Goal: Task Accomplishment & Management: Use online tool/utility

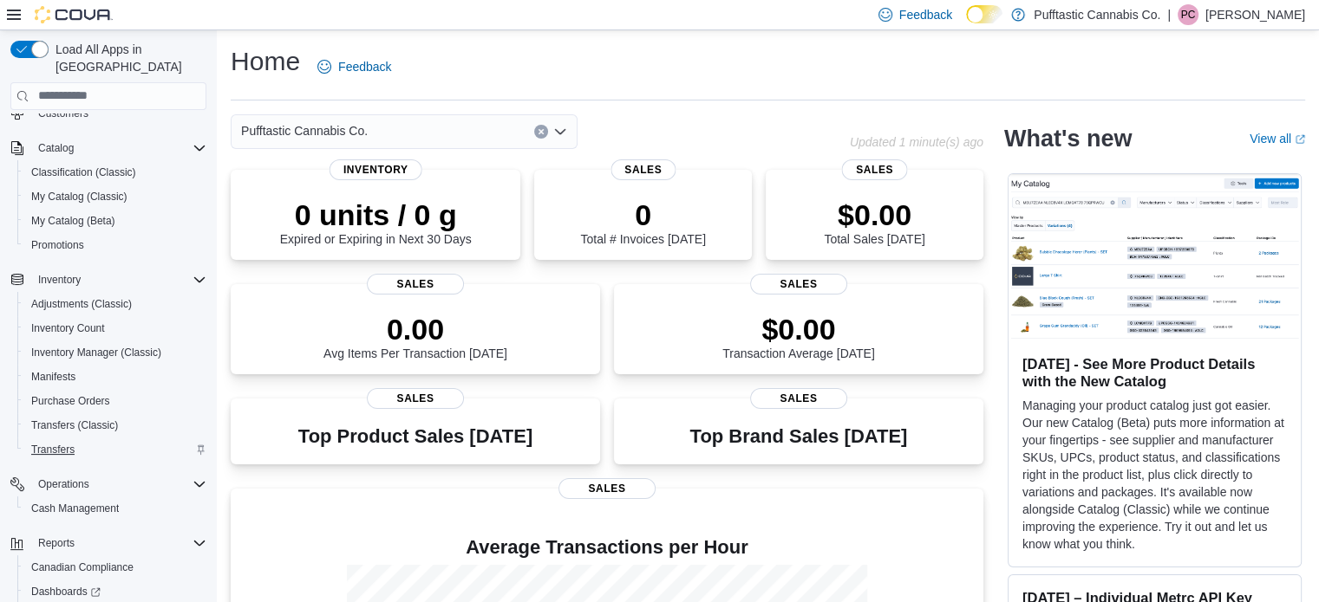
scroll to position [173, 0]
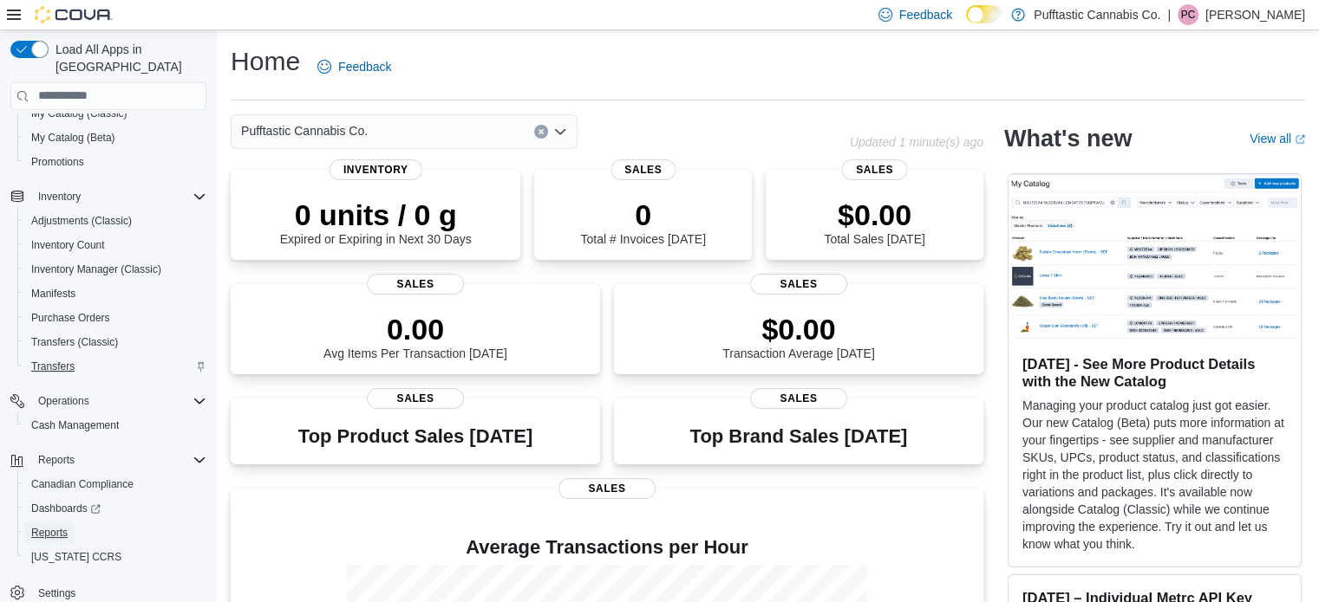
click at [68, 523] on link "Reports" at bounding box center [49, 533] width 50 height 21
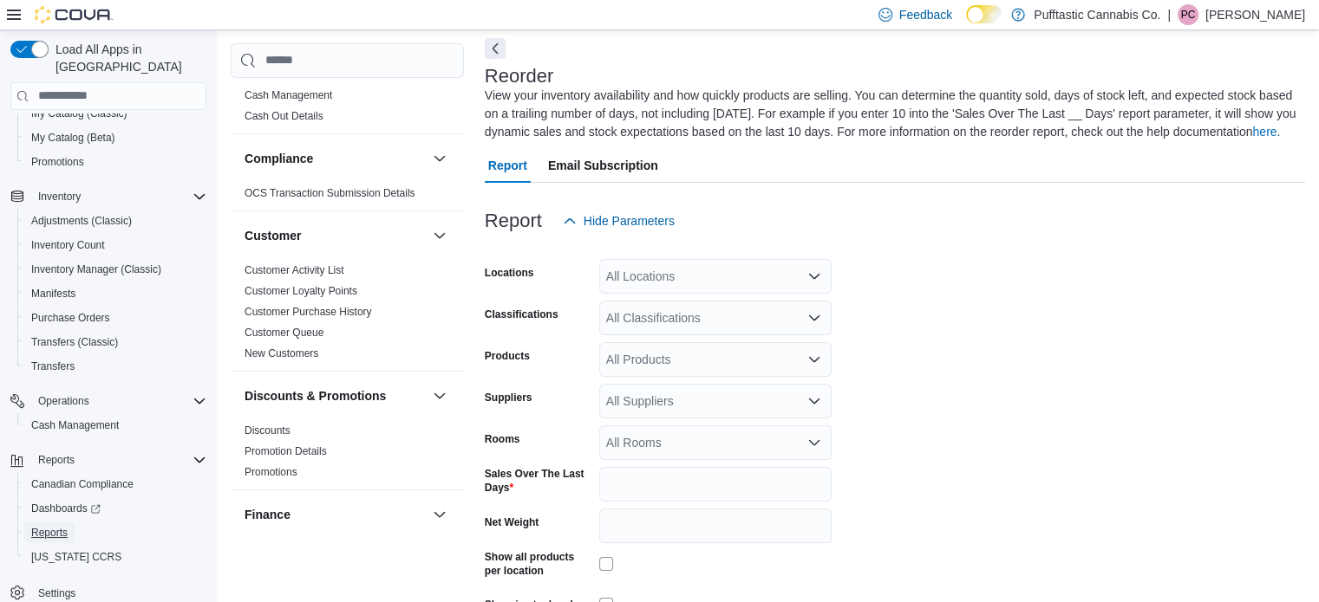
scroll to position [174, 0]
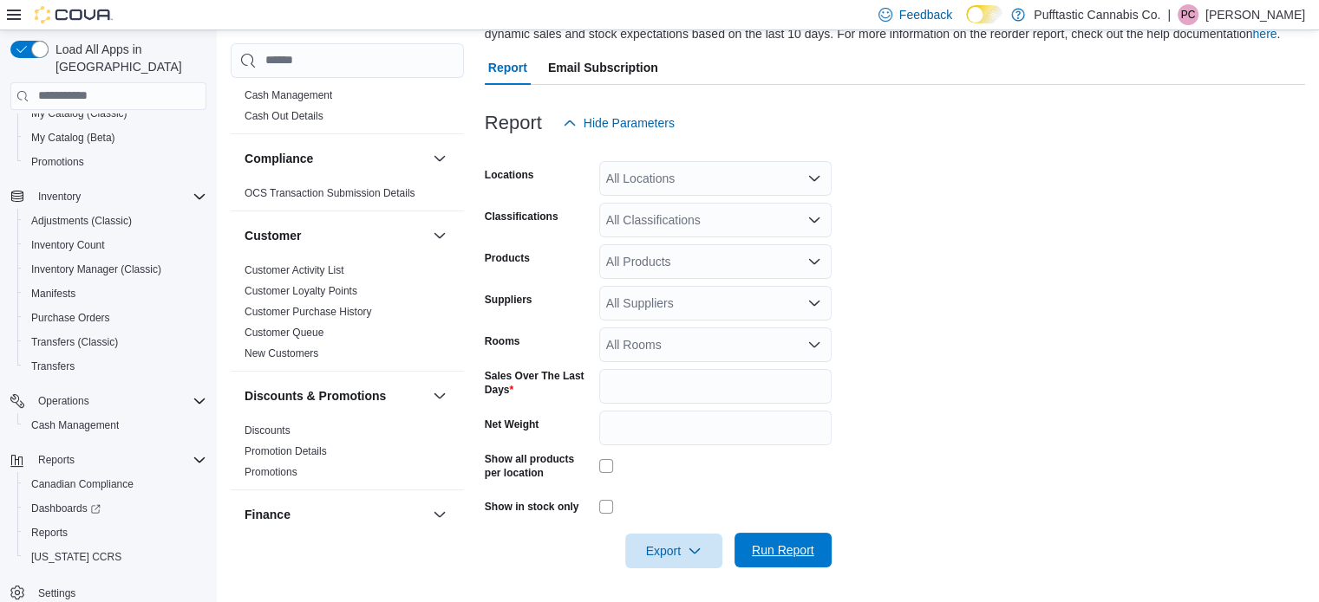
click at [769, 547] on span "Run Report" at bounding box center [783, 550] width 62 height 17
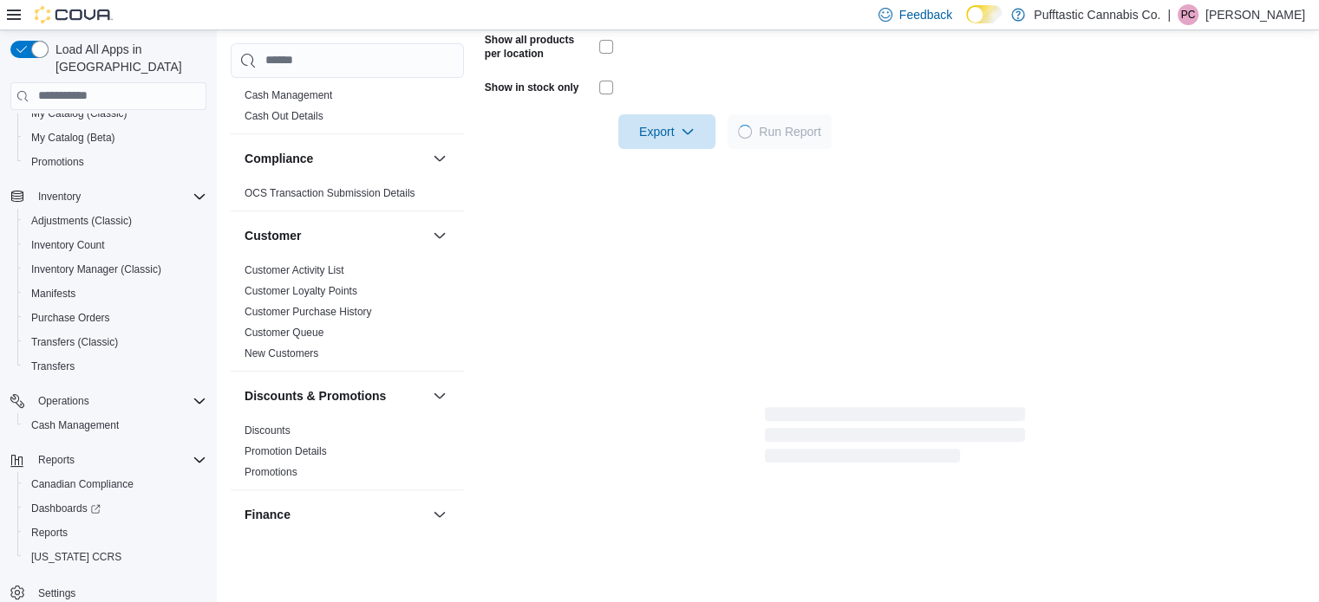
scroll to position [595, 0]
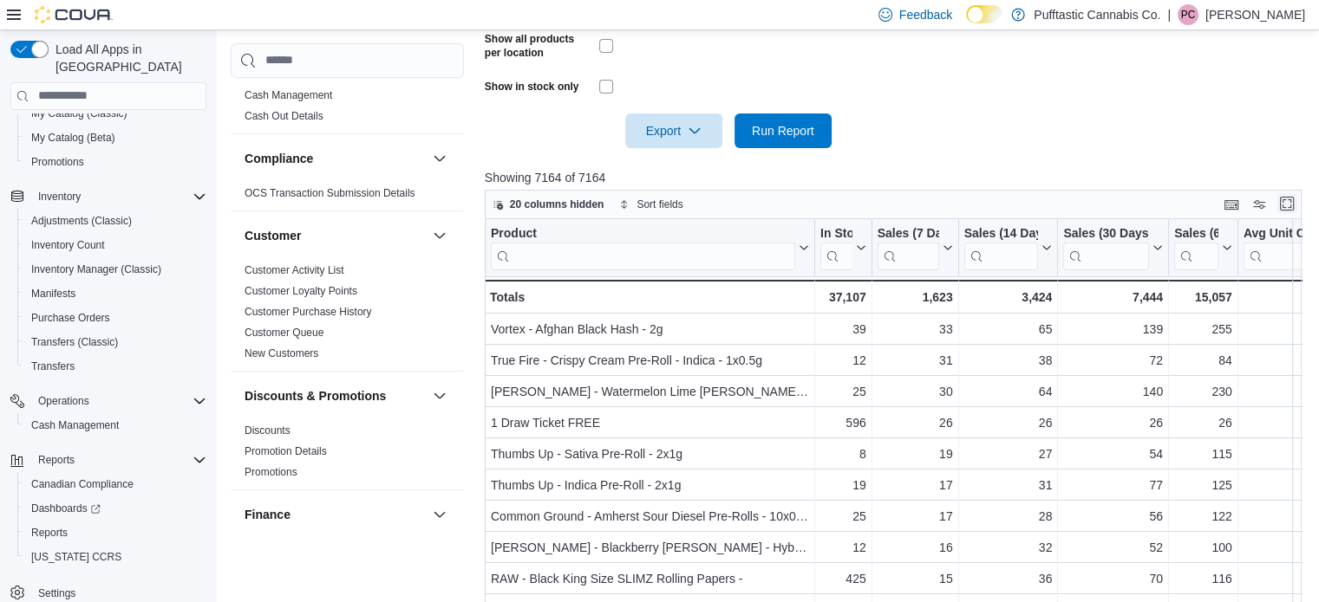
click at [1297, 200] on button "Enter fullscreen" at bounding box center [1286, 203] width 21 height 21
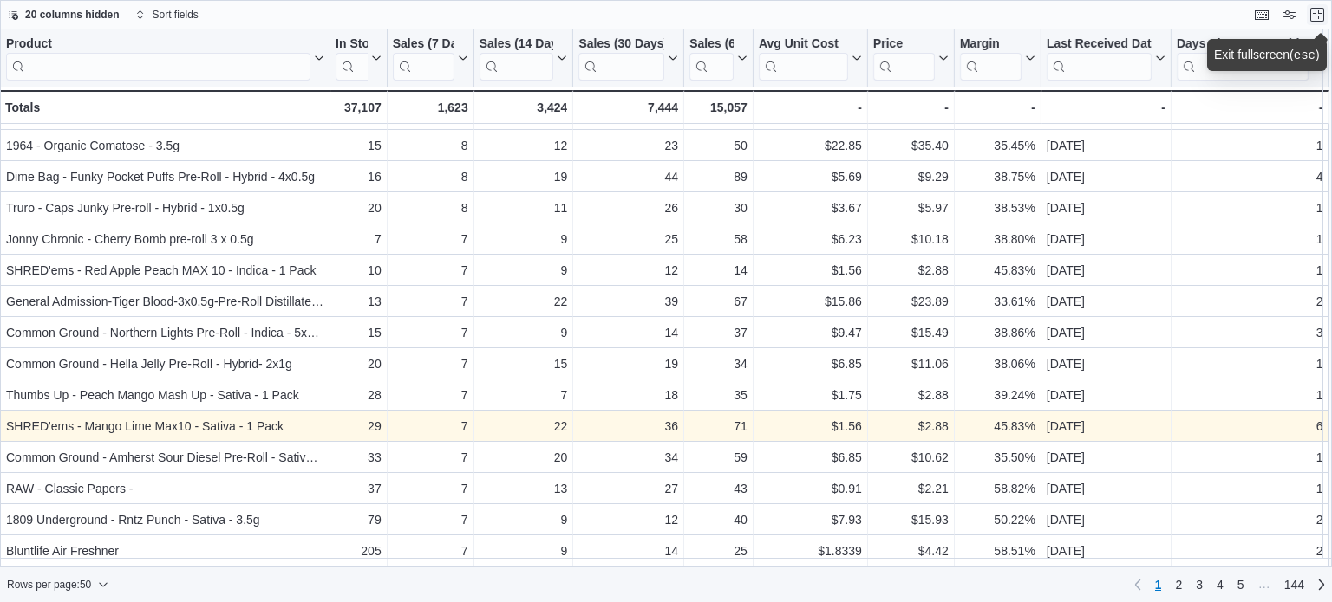
scroll to position [1124, 0]
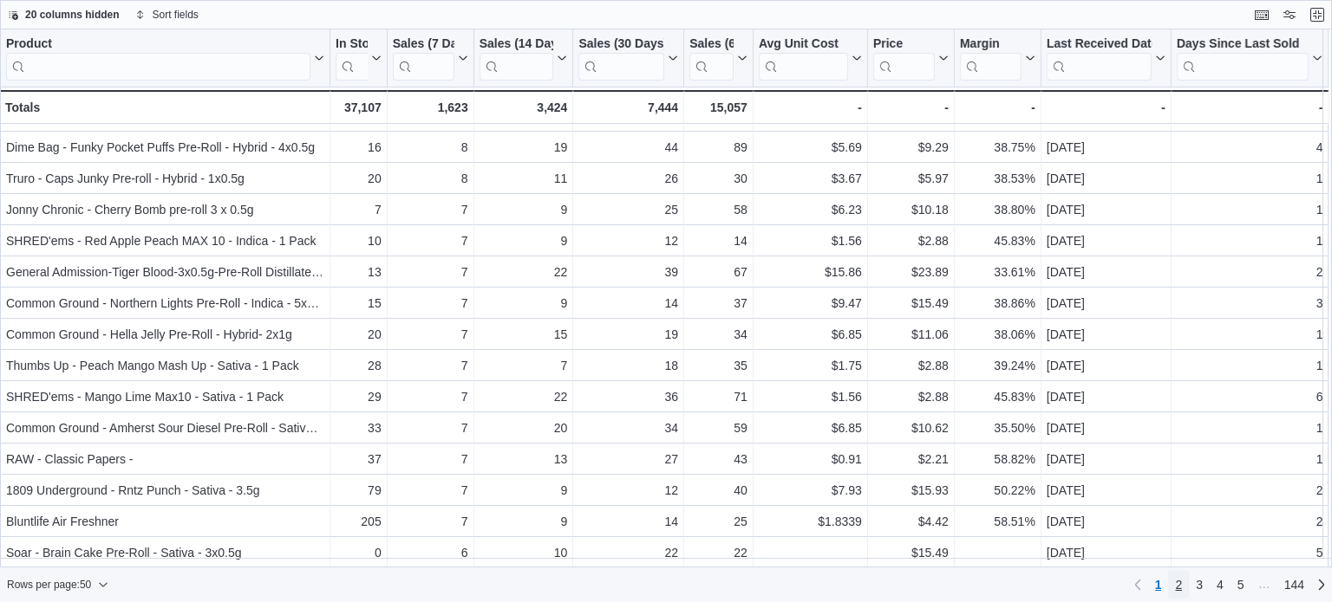
click at [1181, 579] on span "2" at bounding box center [1178, 584] width 7 height 17
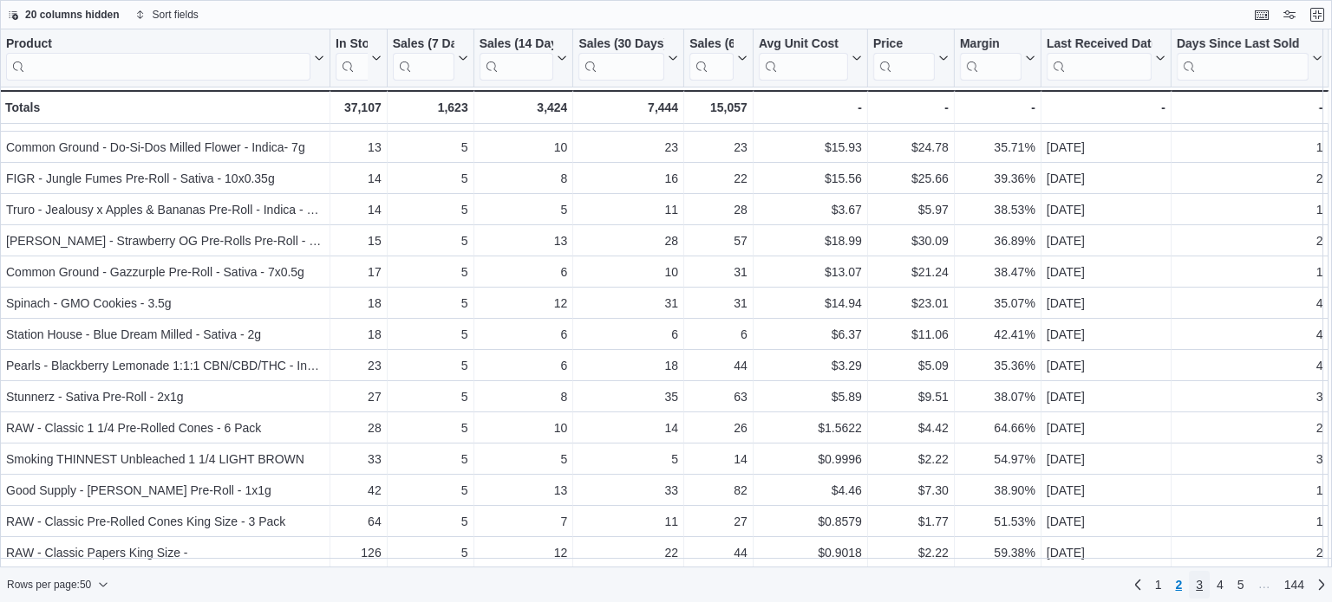
click at [1200, 579] on span "3" at bounding box center [1198, 584] width 7 height 17
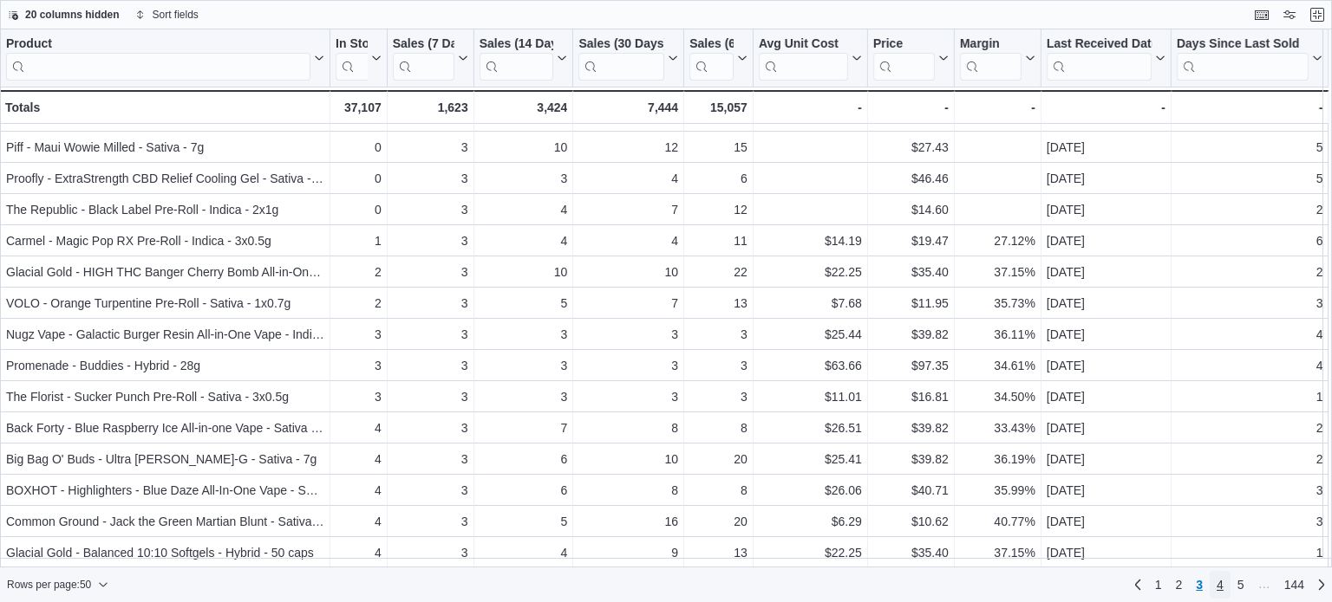
click at [1216, 589] on span "4" at bounding box center [1219, 584] width 7 height 17
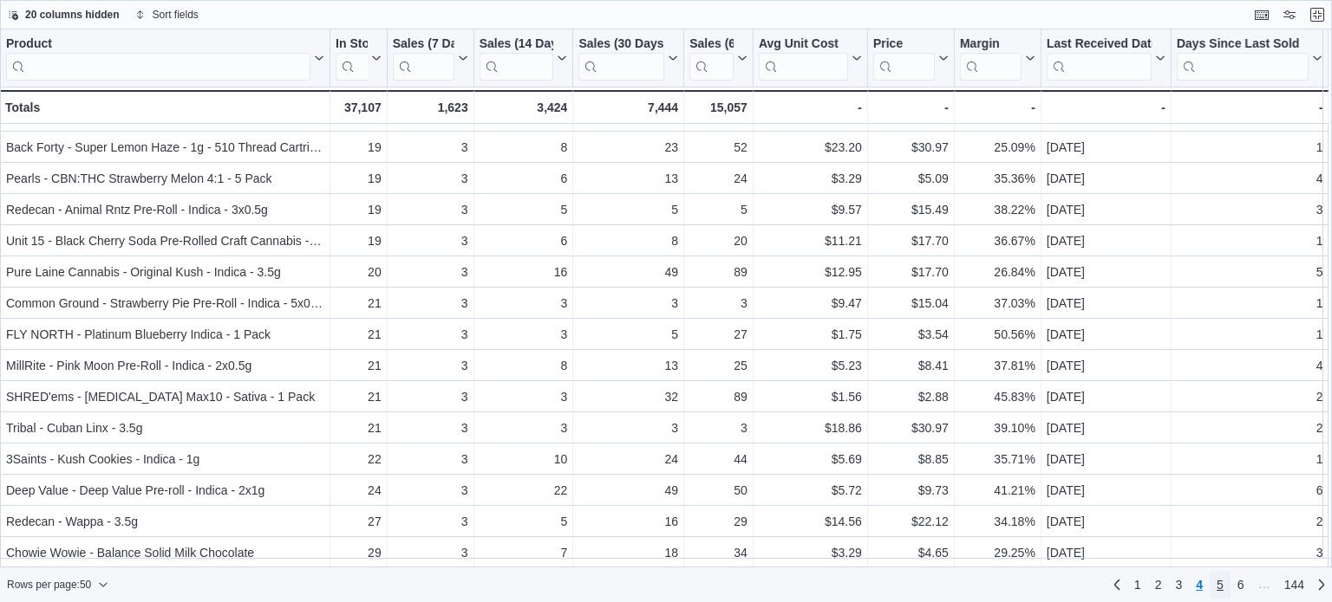
click at [1221, 584] on span "5" at bounding box center [1219, 584] width 7 height 17
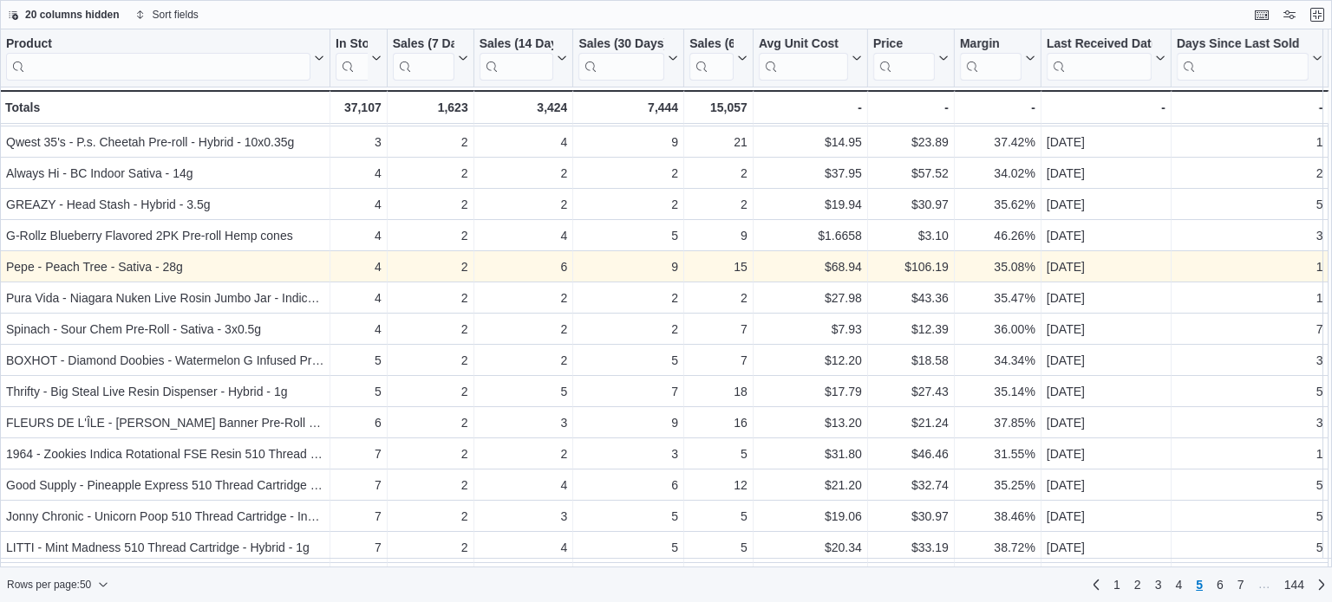
scroll to position [933, 0]
